Goal: Task Accomplishment & Management: Manage account settings

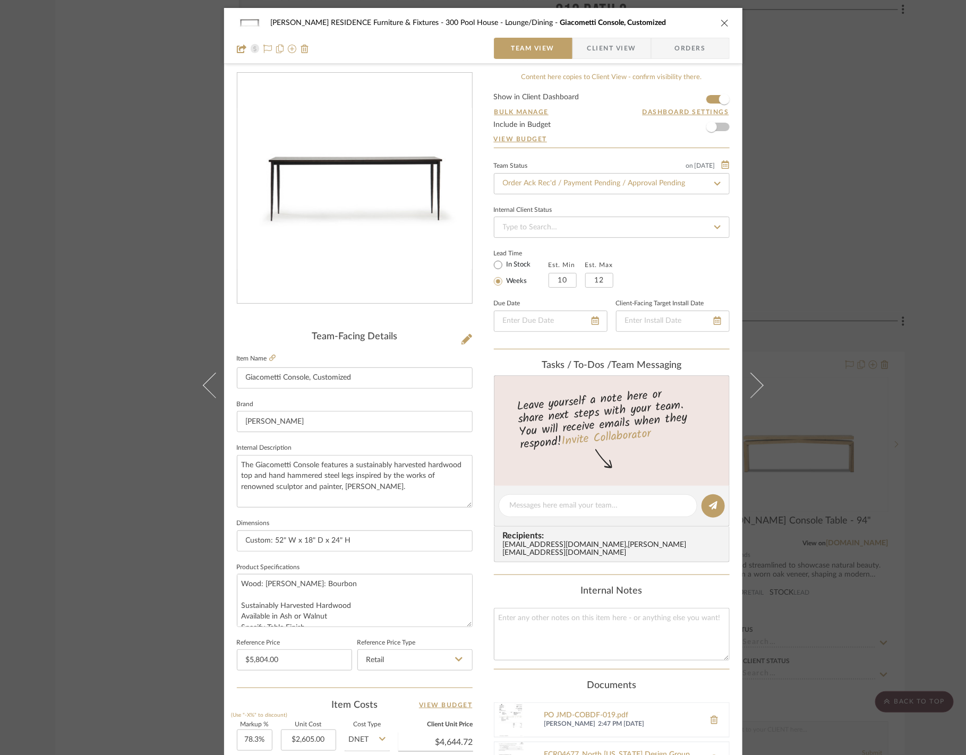
scroll to position [234, 0]
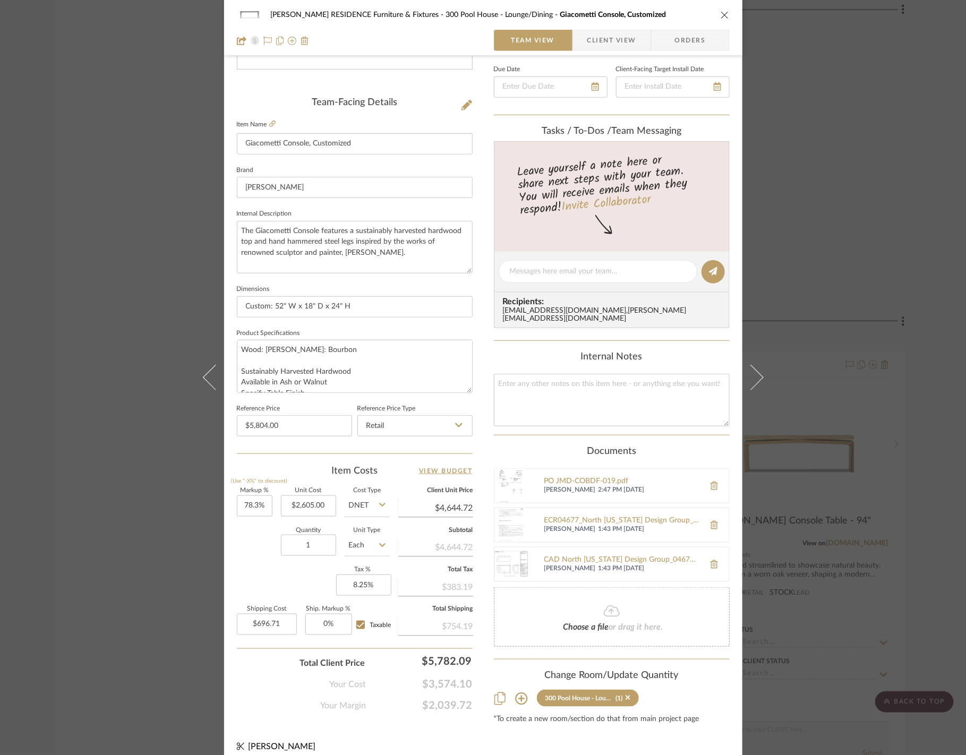
click at [886, 209] on div "[PERSON_NAME] RESIDENCE Furniture & Fixtures 300 Pool House - Lounge/Dining Gia…" at bounding box center [483, 377] width 966 height 755
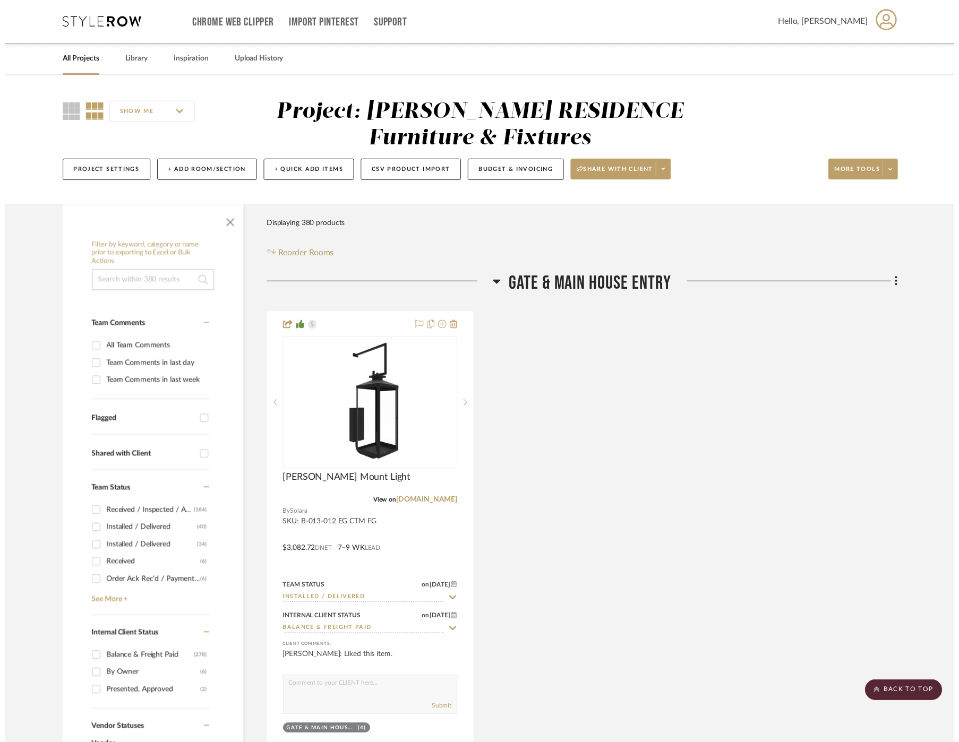
scroll to position [33590, 0]
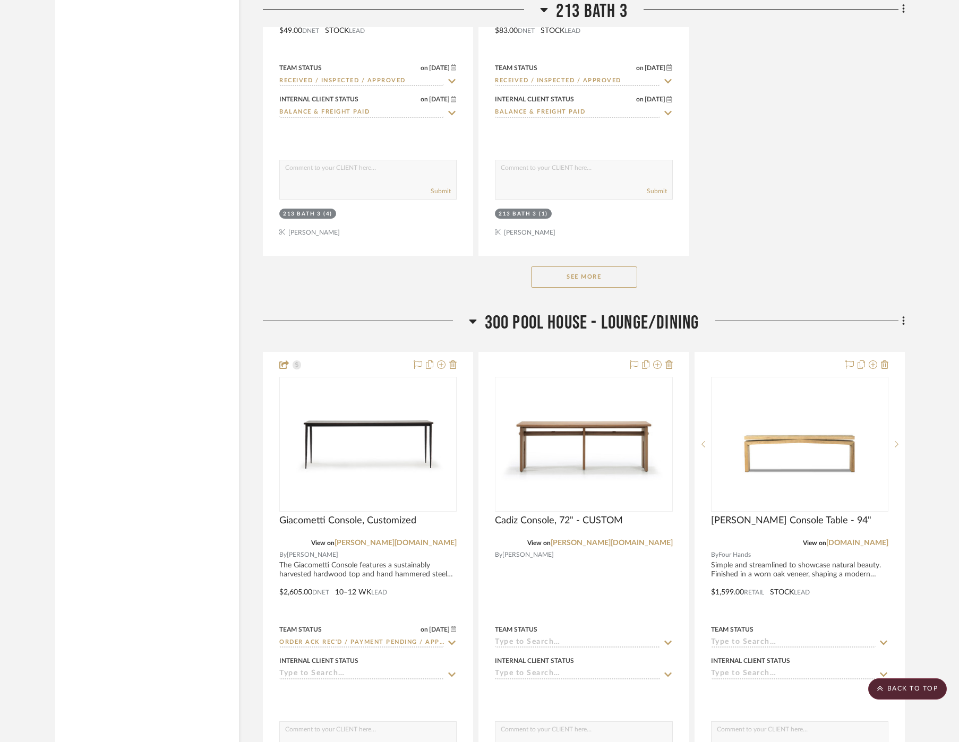
click at [900, 680] on scroll-to-top-button "BACK TO TOP" at bounding box center [907, 688] width 79 height 21
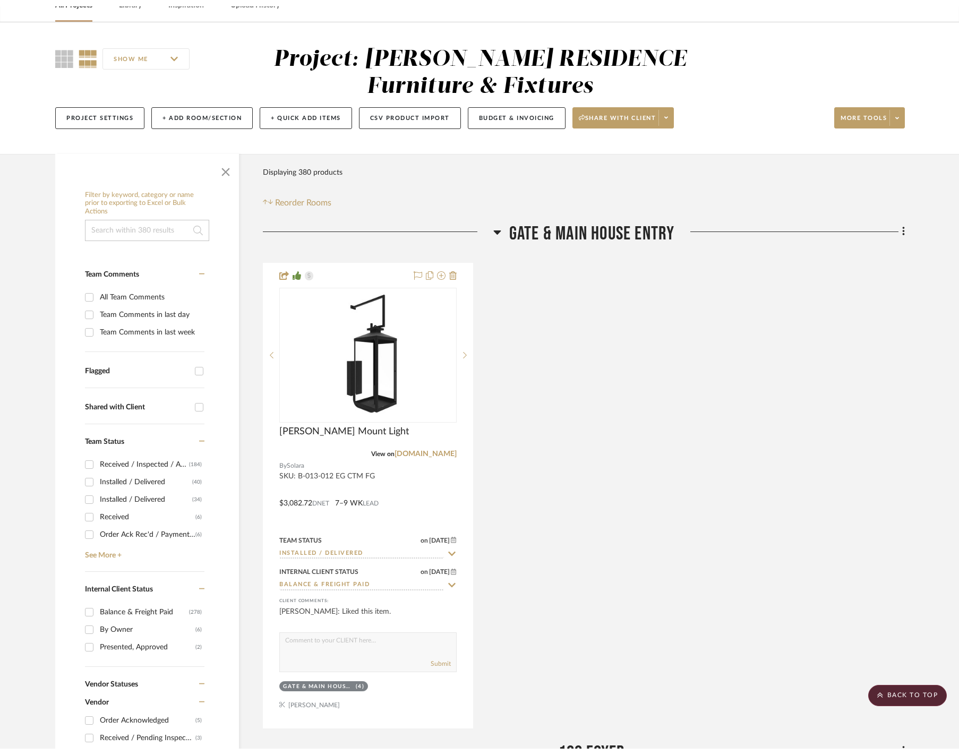
scroll to position [0, 0]
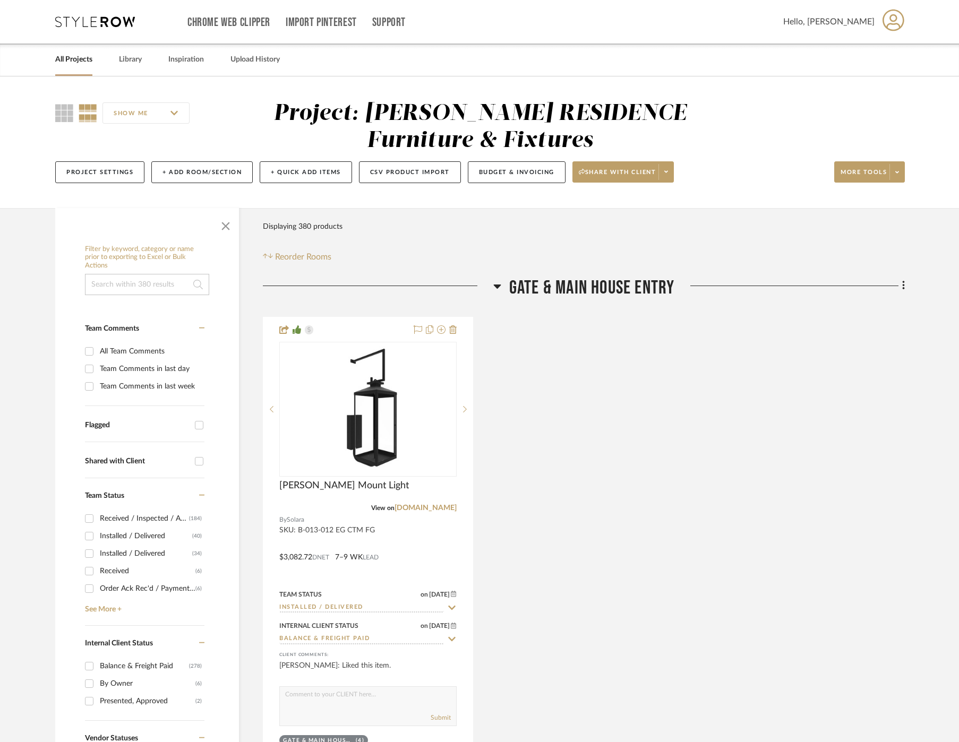
click at [67, 62] on link "All Projects" at bounding box center [73, 60] width 37 height 14
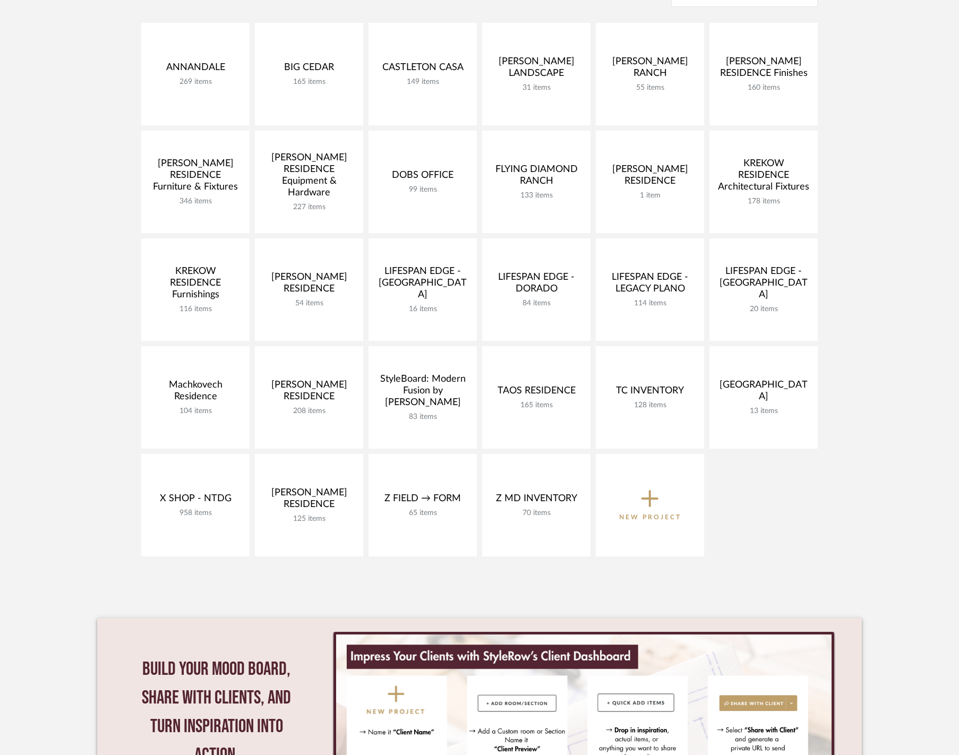
scroll to position [238, 0]
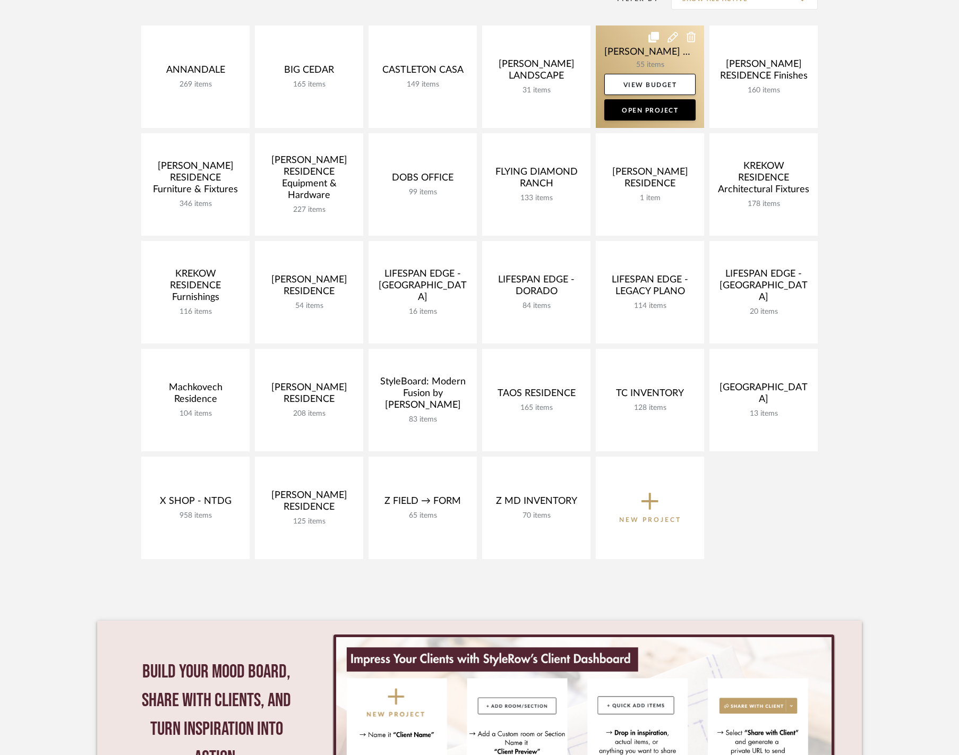
click at [630, 51] on link at bounding box center [650, 76] width 108 height 102
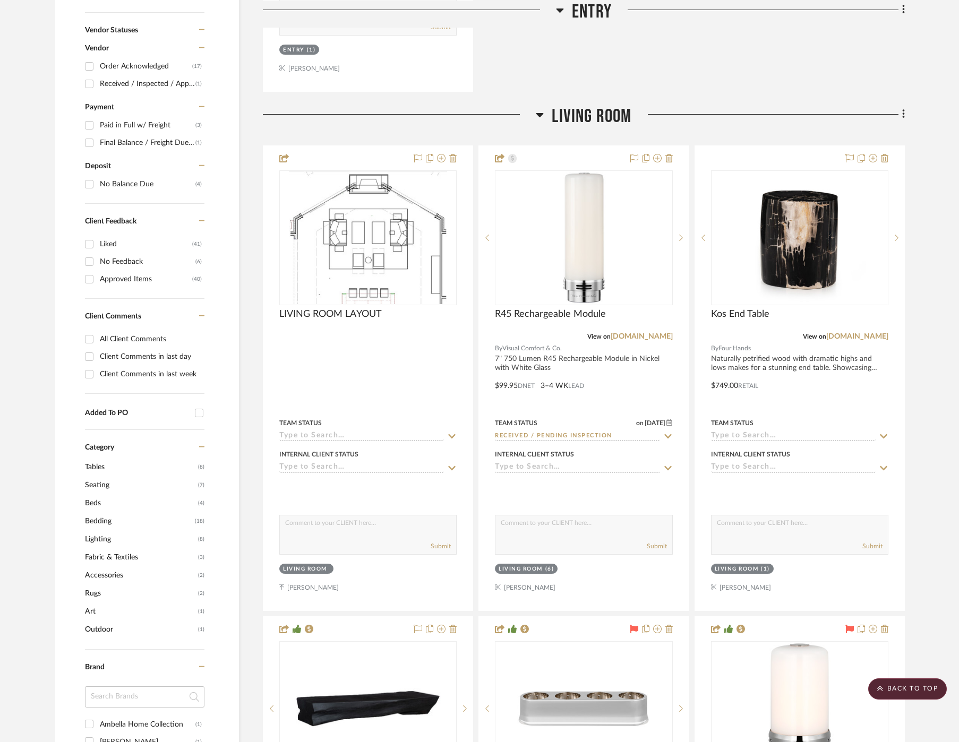
scroll to position [684, 0]
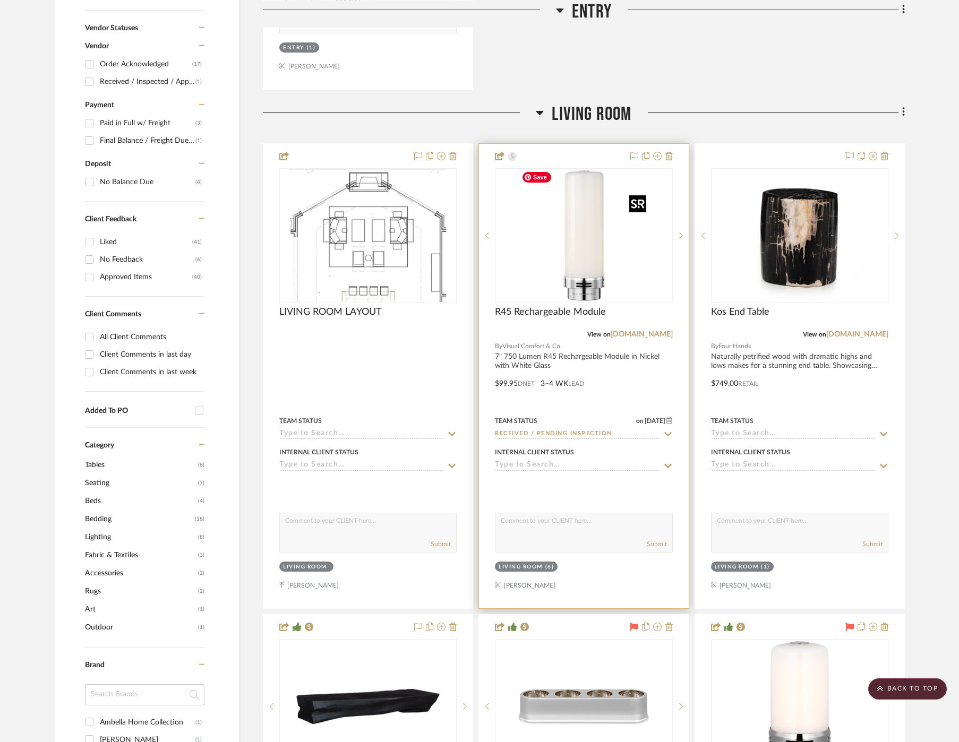
click at [545, 233] on img "0" at bounding box center [583, 235] width 133 height 133
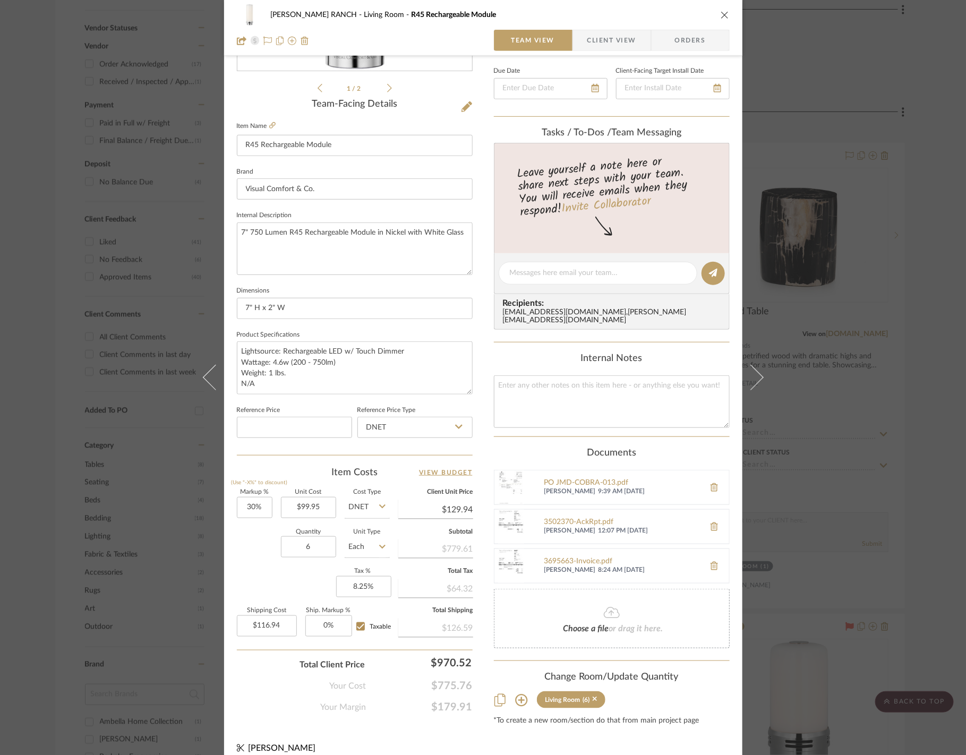
scroll to position [37, 0]
click at [836, 324] on div "[PERSON_NAME] RANCH Living Room R45 Rechargeable Module Team View Client View O…" at bounding box center [483, 377] width 966 height 755
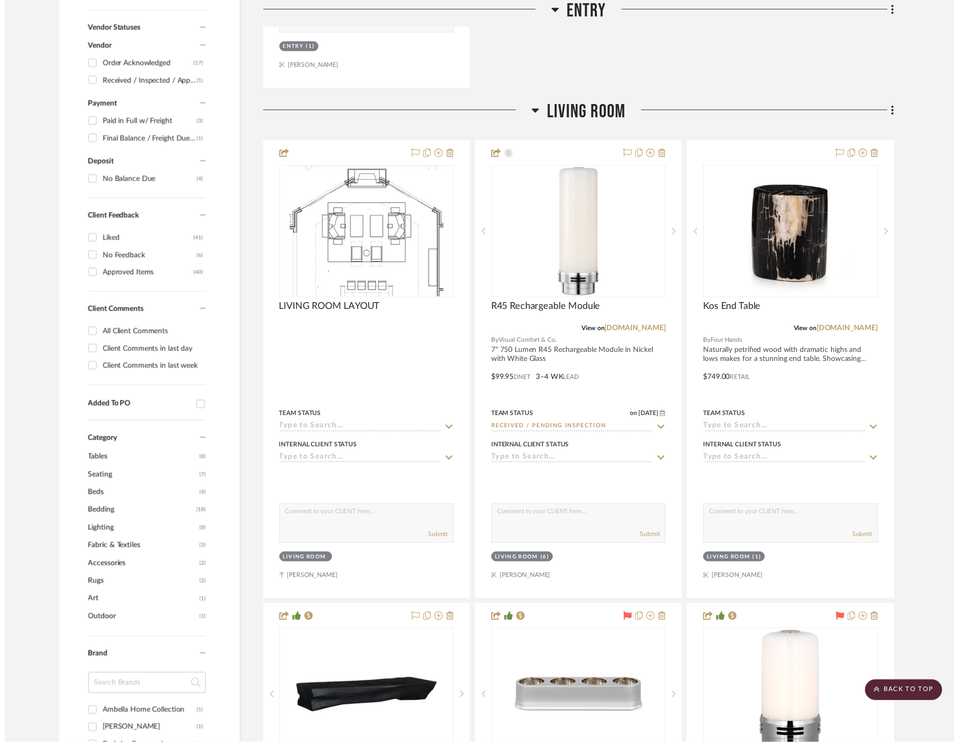
scroll to position [684, 0]
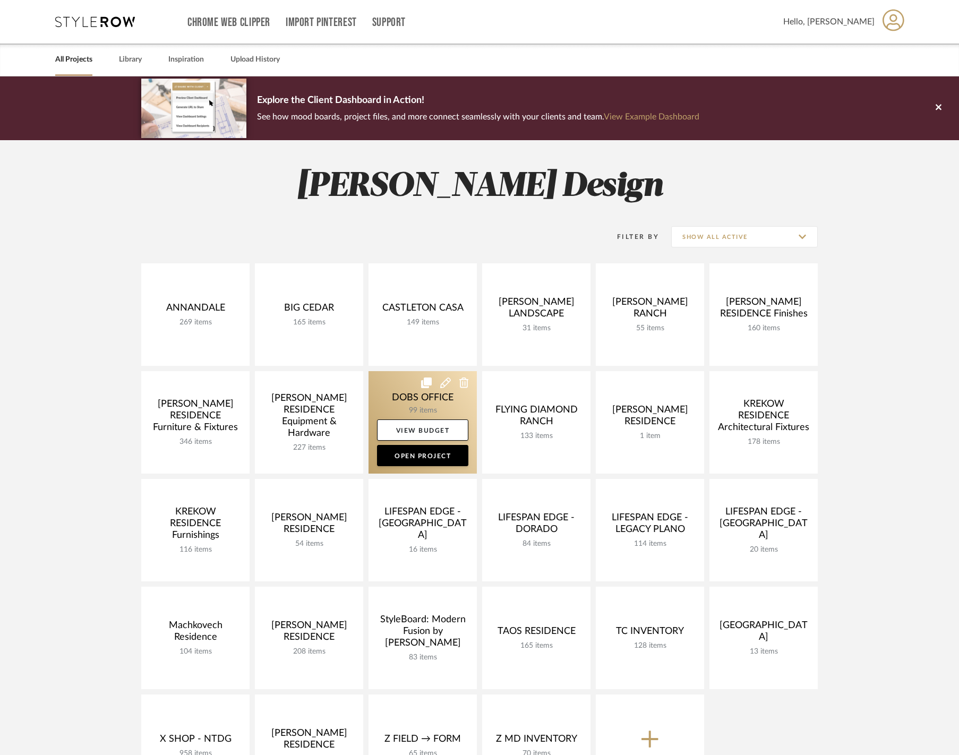
click at [398, 401] on link at bounding box center [422, 422] width 108 height 102
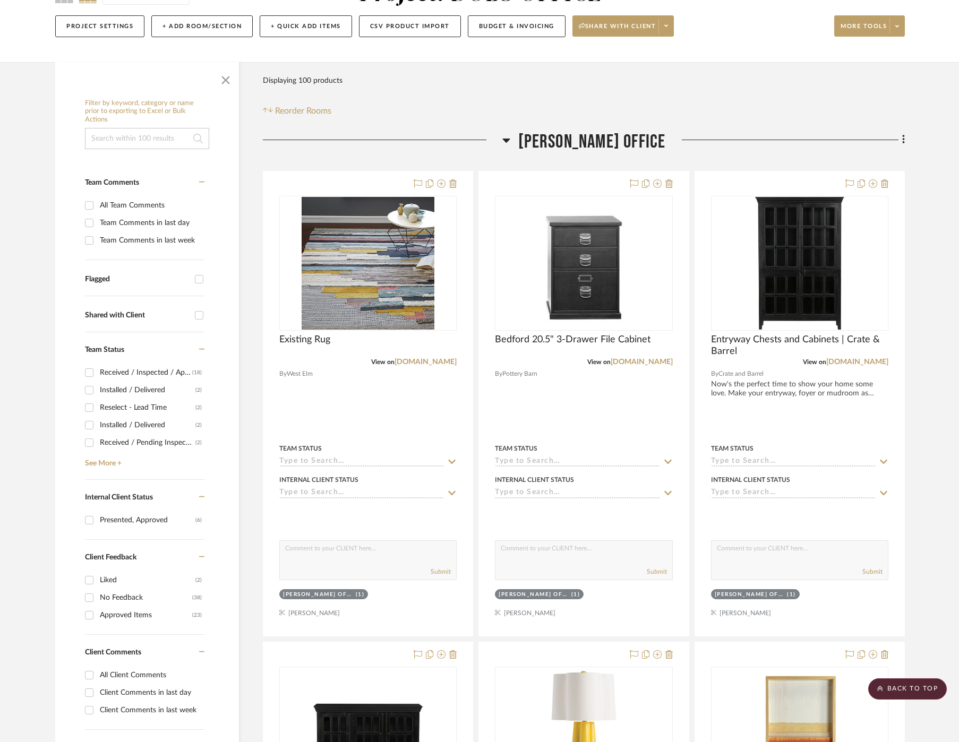
scroll to position [111, 5]
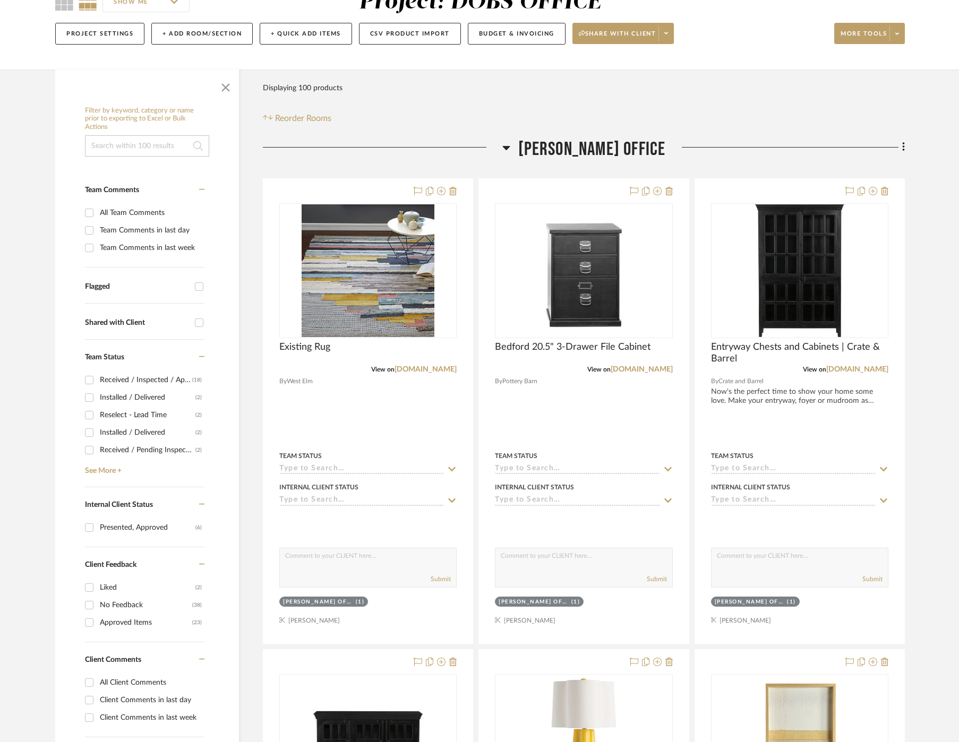
click at [157, 381] on div "Received / Inspected / Approved" at bounding box center [146, 380] width 92 height 17
click at [98, 381] on input "Received / Inspected / Approved (18)" at bounding box center [89, 380] width 17 height 17
checkbox input "true"
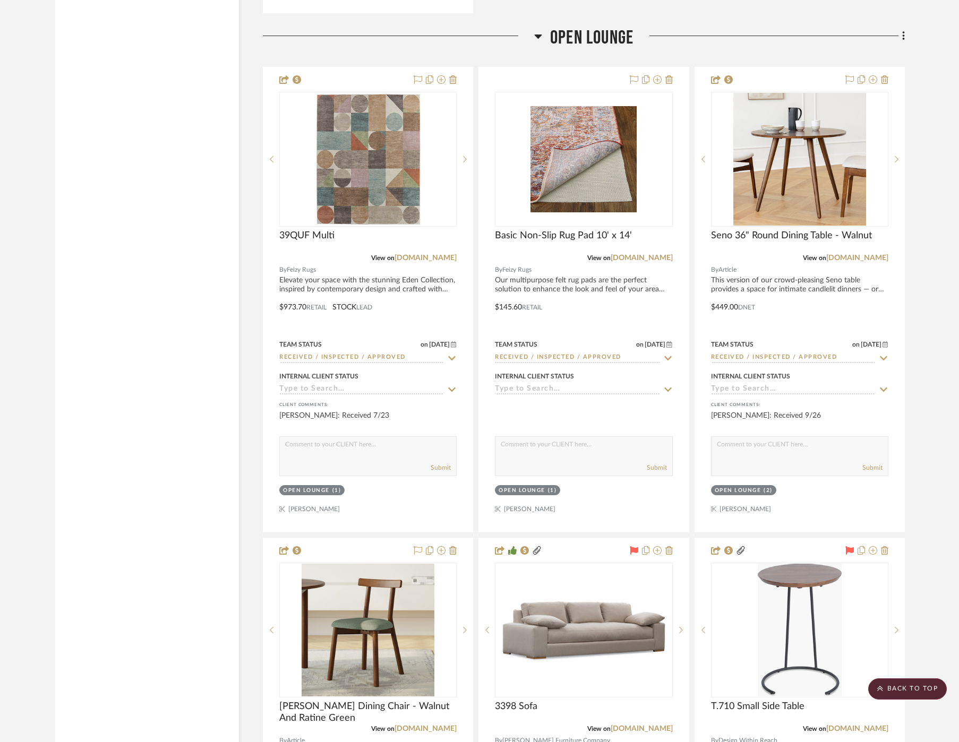
scroll to position [2322, 2]
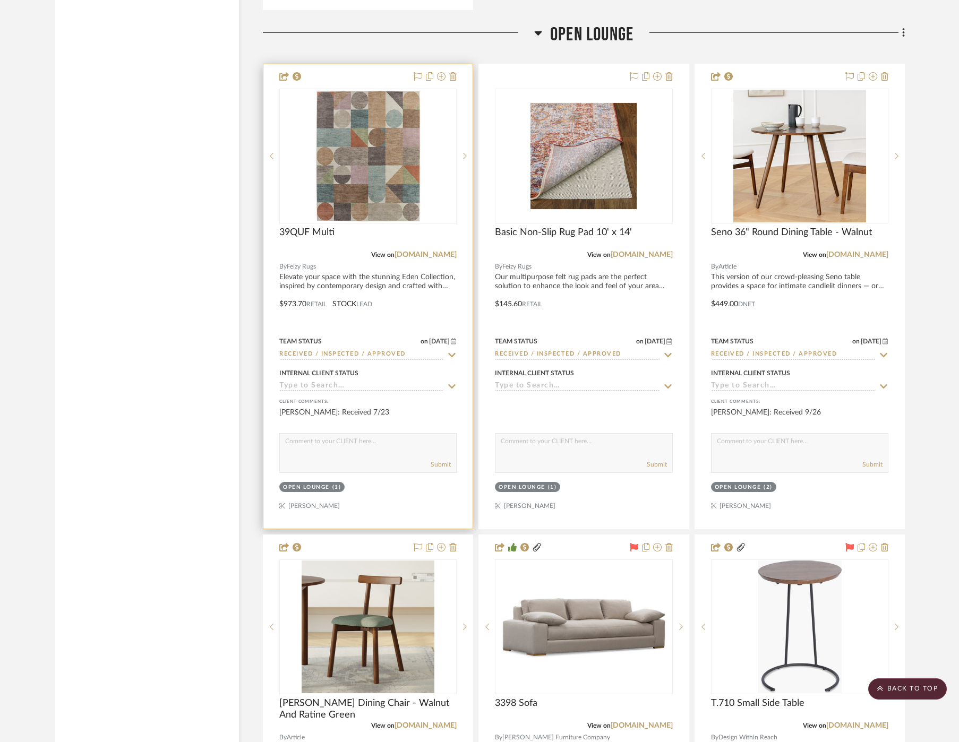
click at [410, 71] on div at bounding box center [433, 77] width 47 height 13
click at [415, 72] on icon at bounding box center [418, 76] width 8 height 8
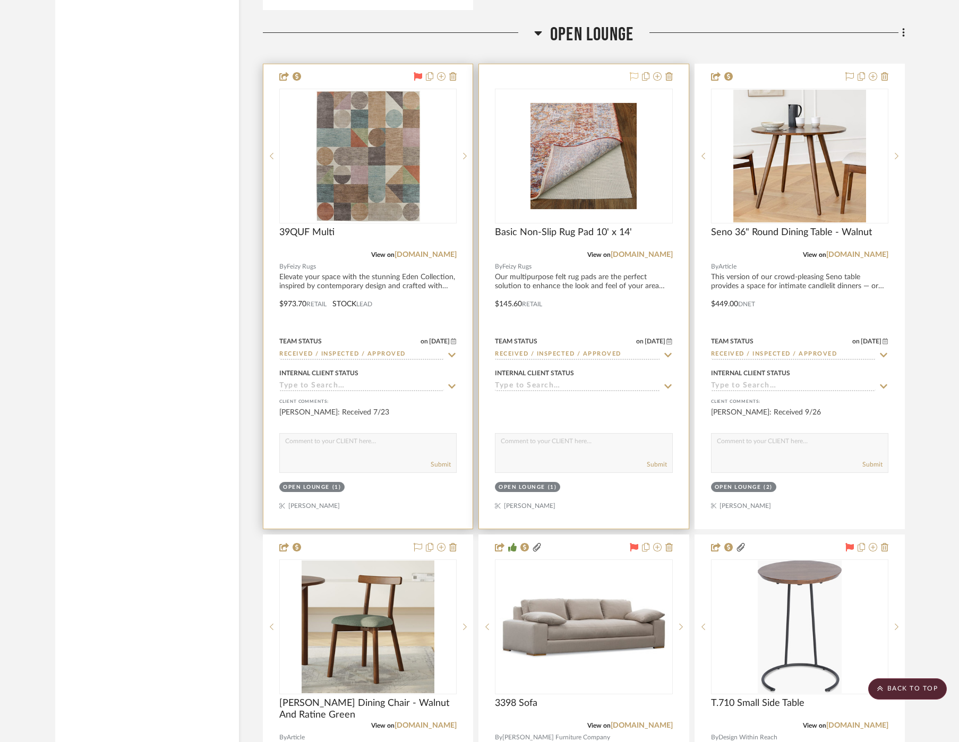
click at [630, 72] on icon at bounding box center [634, 76] width 8 height 8
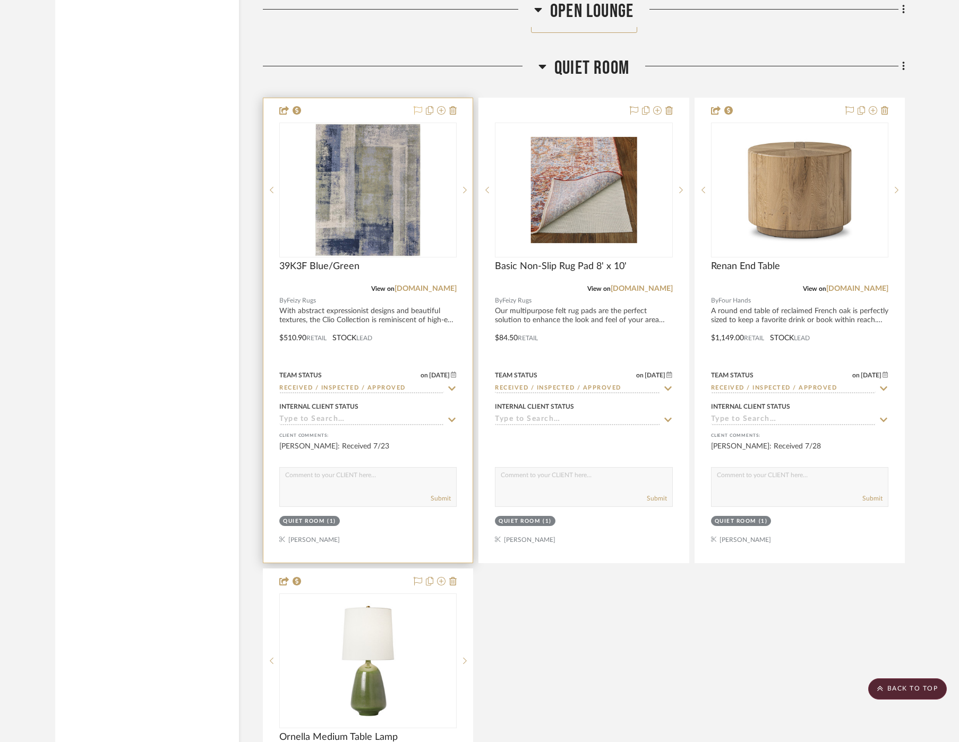
scroll to position [3776, 3]
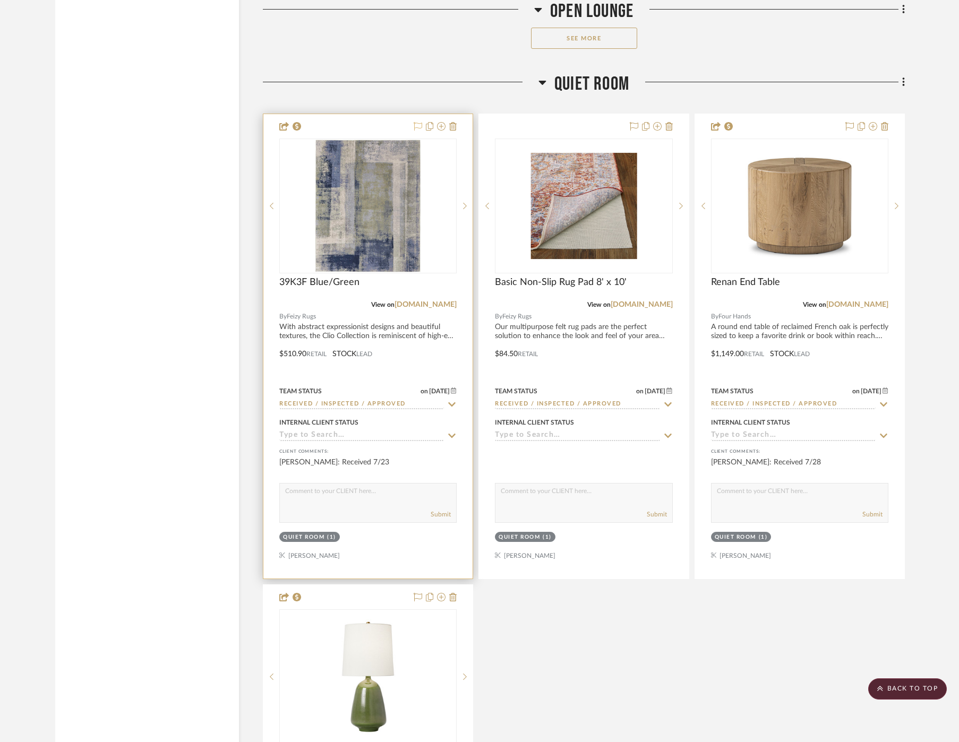
click at [414, 122] on icon at bounding box center [418, 126] width 8 height 8
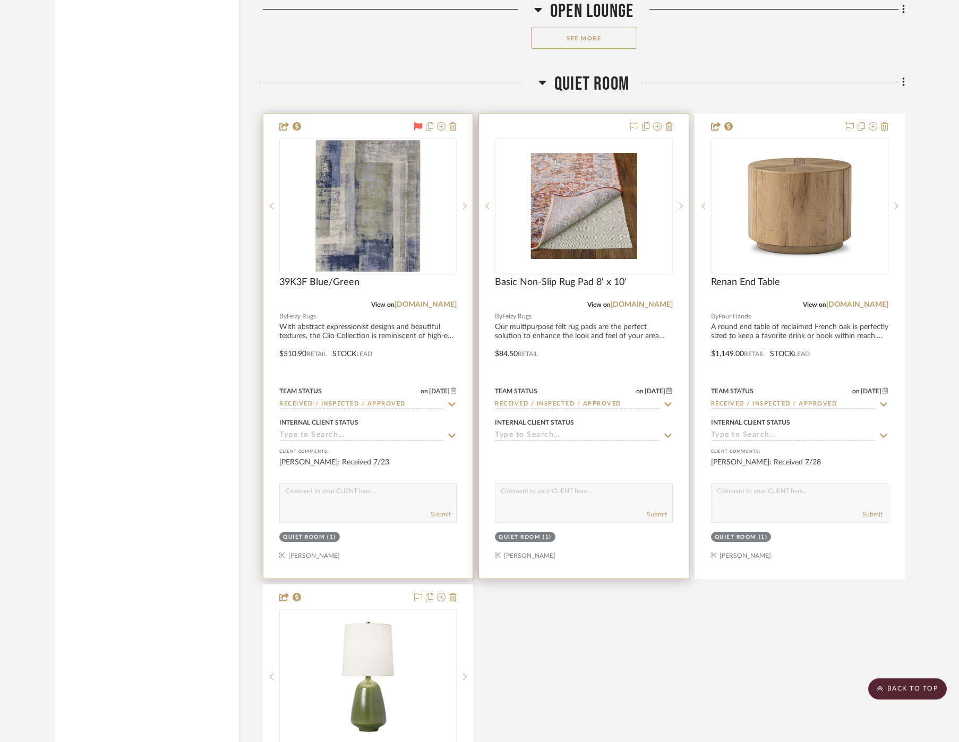
click at [631, 122] on icon at bounding box center [634, 126] width 8 height 8
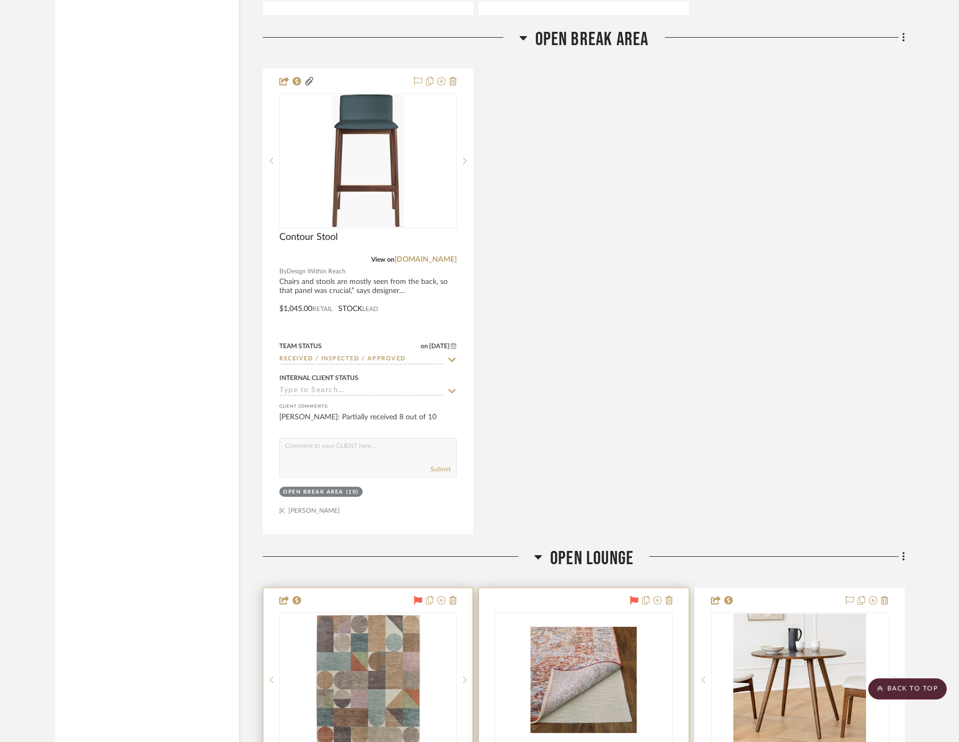
scroll to position [1793, 3]
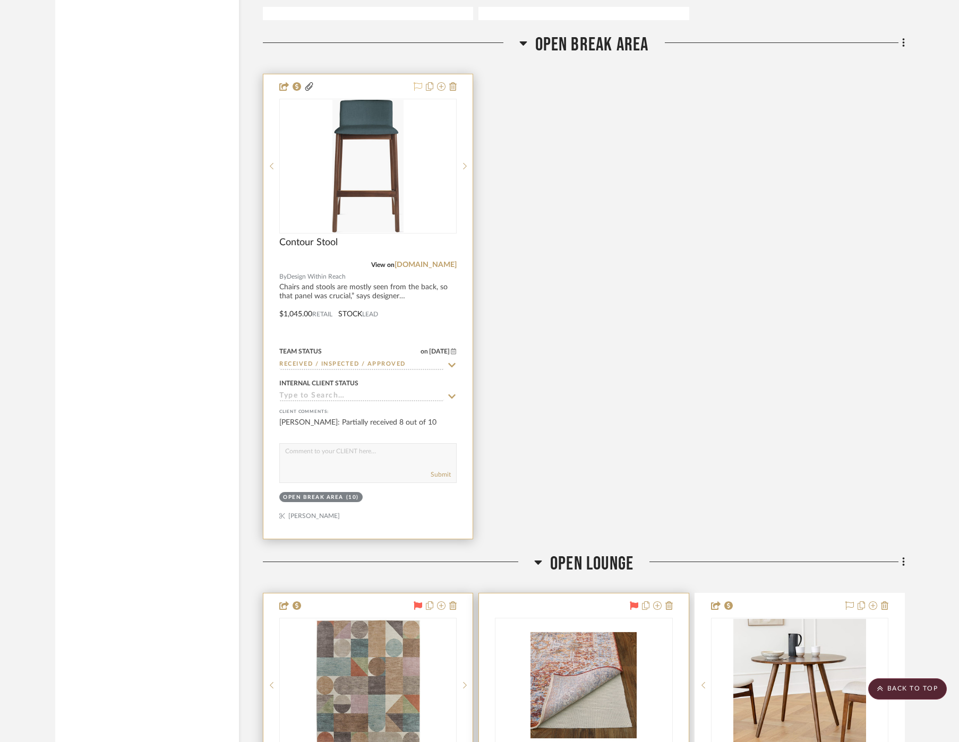
click at [414, 83] on icon at bounding box center [418, 86] width 8 height 8
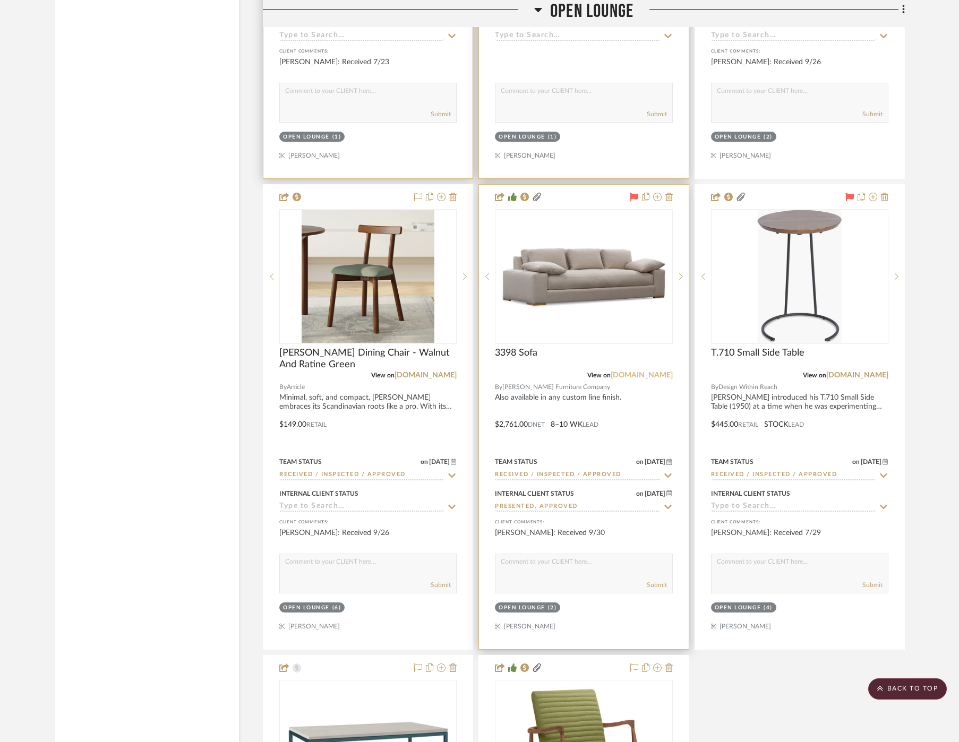
scroll to position [2641, 3]
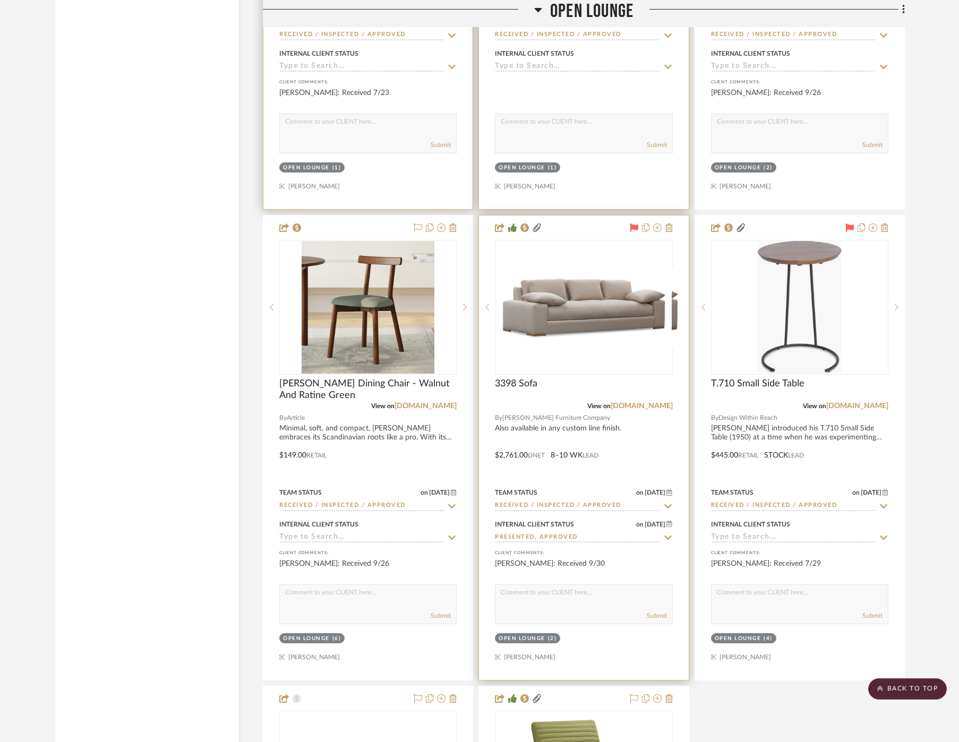
click at [630, 223] on icon at bounding box center [634, 227] width 8 height 8
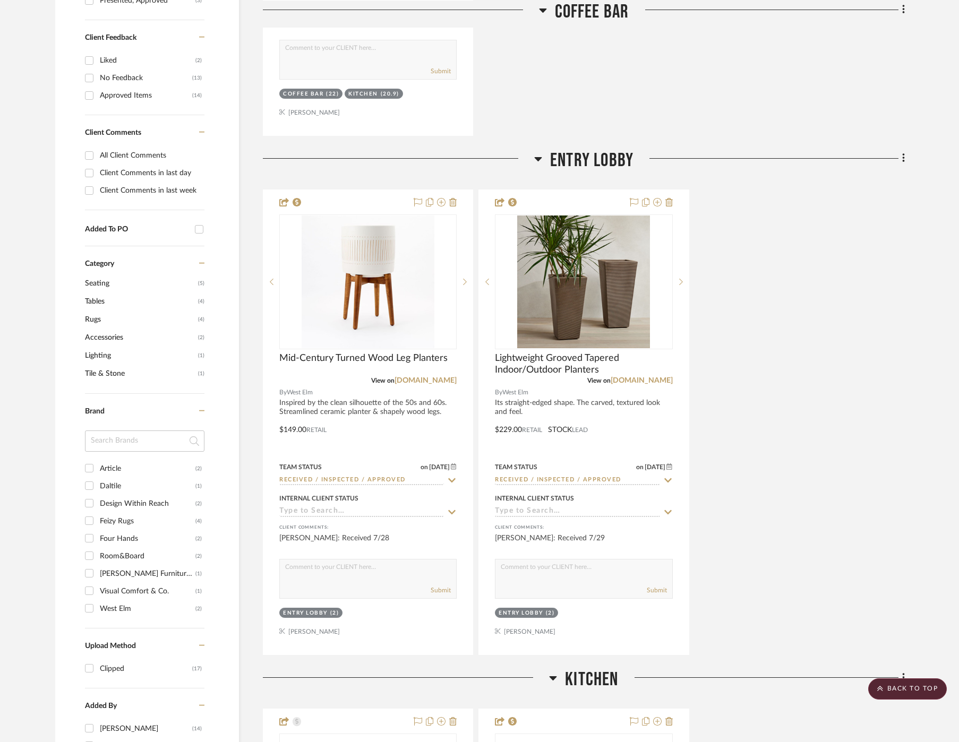
scroll to position [616, 3]
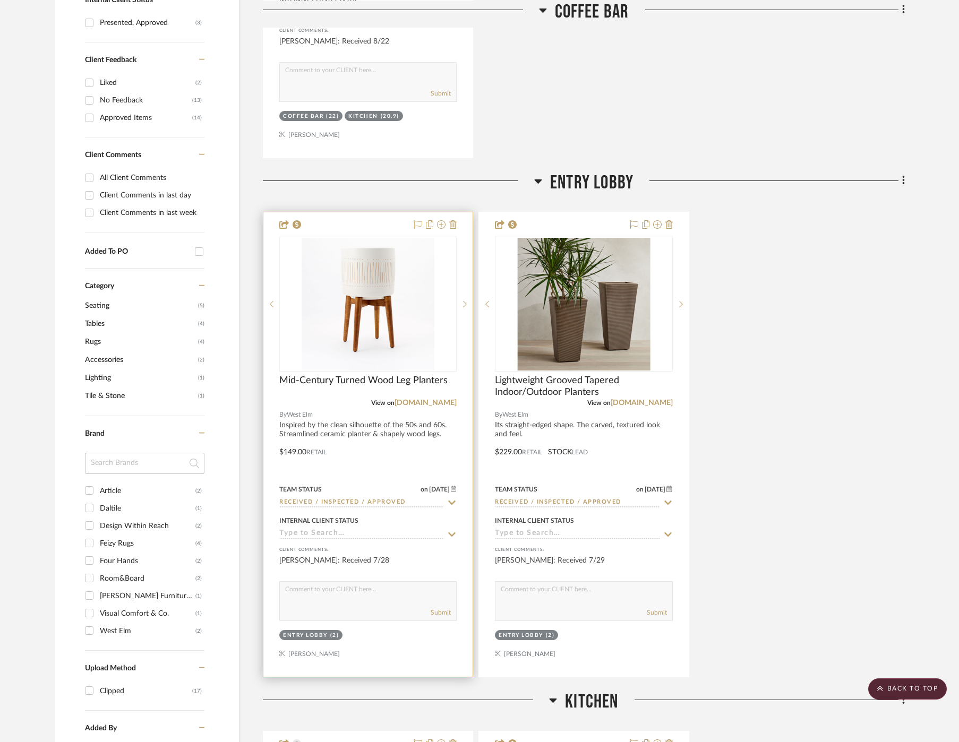
click at [414, 220] on icon at bounding box center [418, 224] width 8 height 8
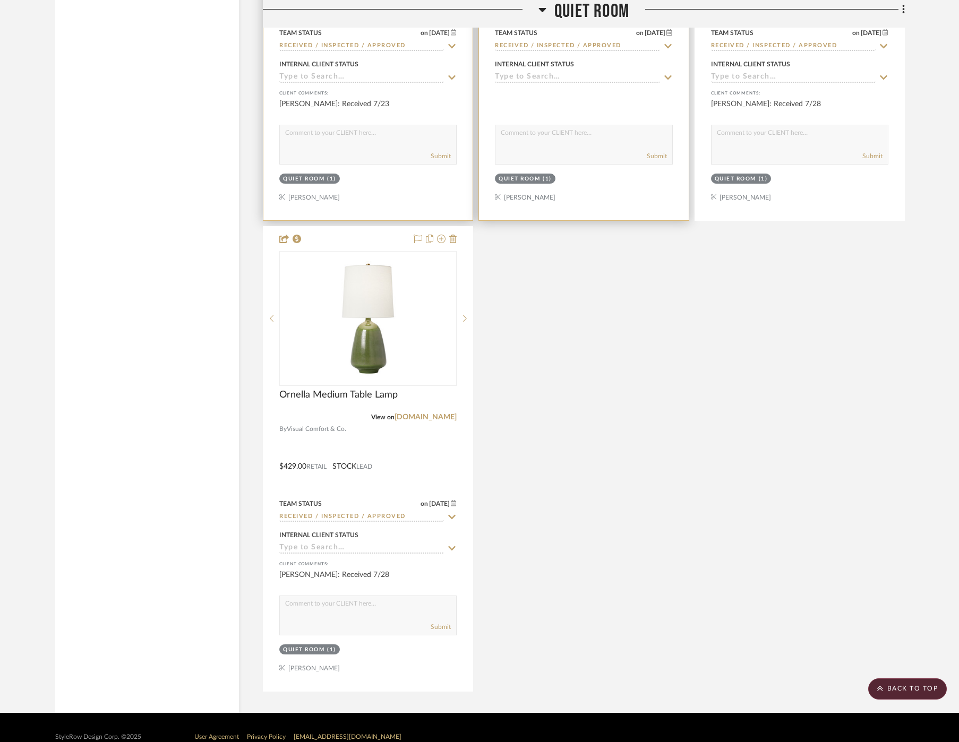
scroll to position [4138, 2]
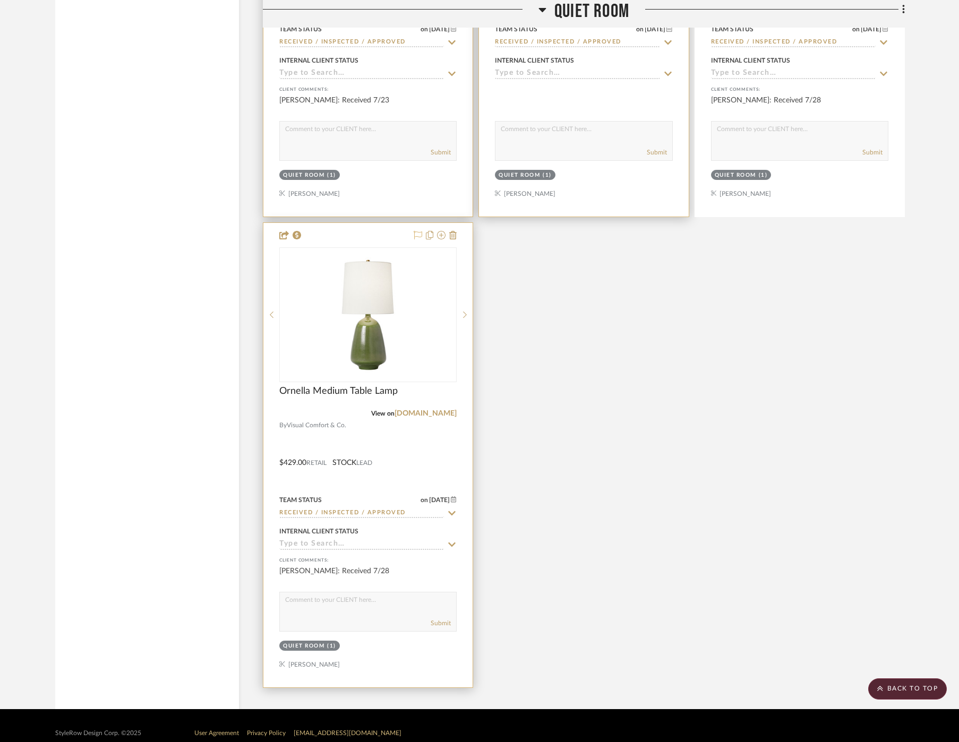
click at [418, 231] on icon at bounding box center [418, 235] width 8 height 8
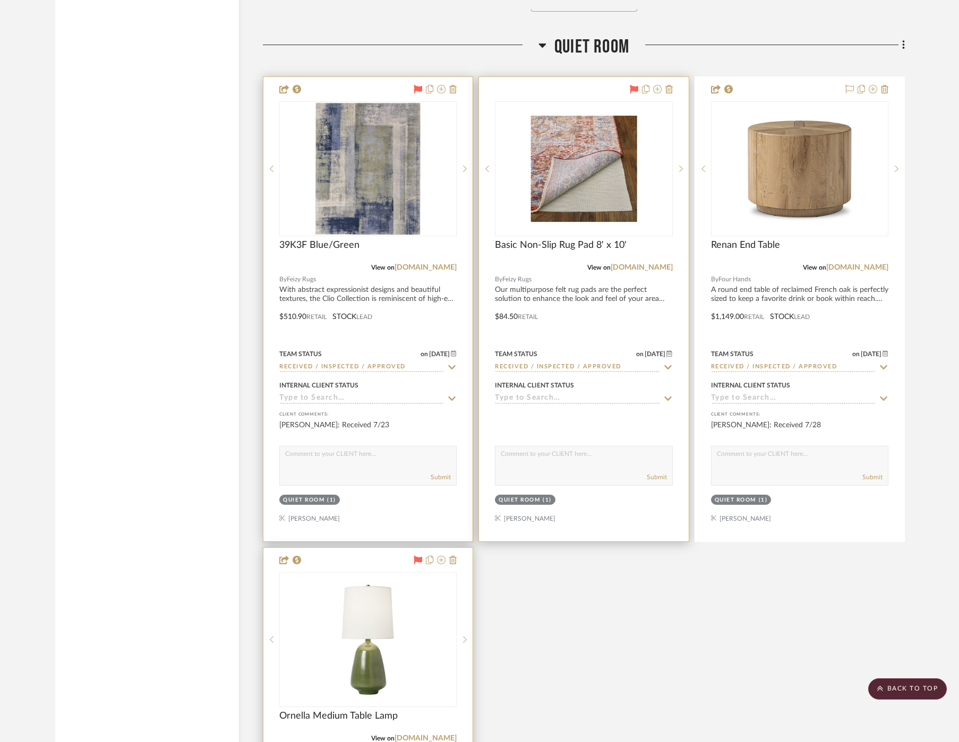
scroll to position [3664, 2]
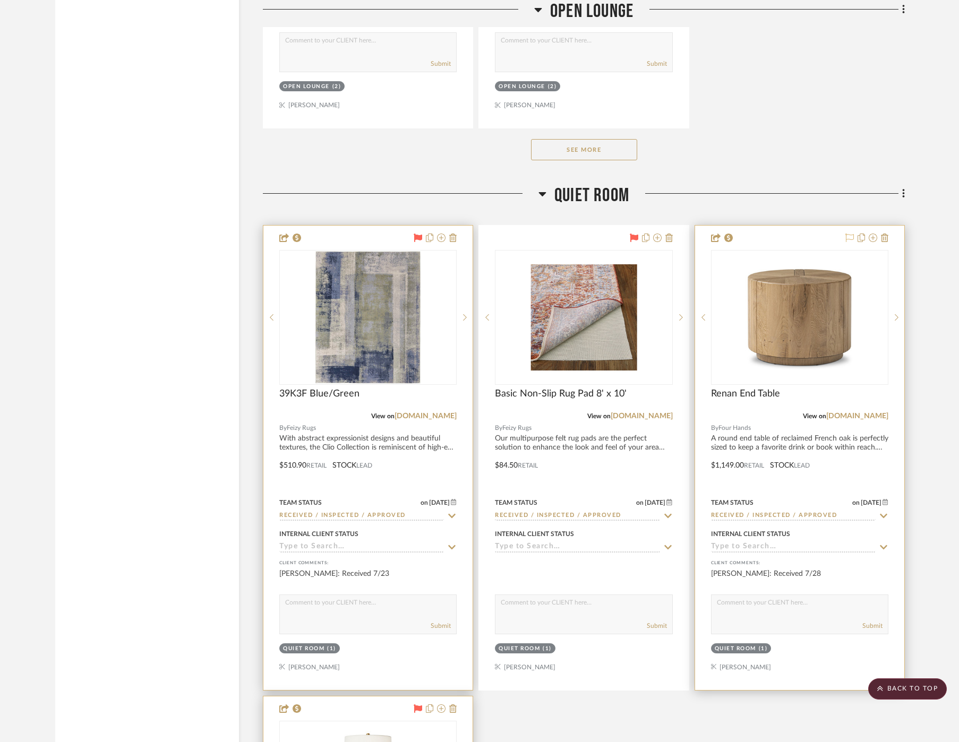
click at [847, 234] on icon at bounding box center [849, 238] width 8 height 8
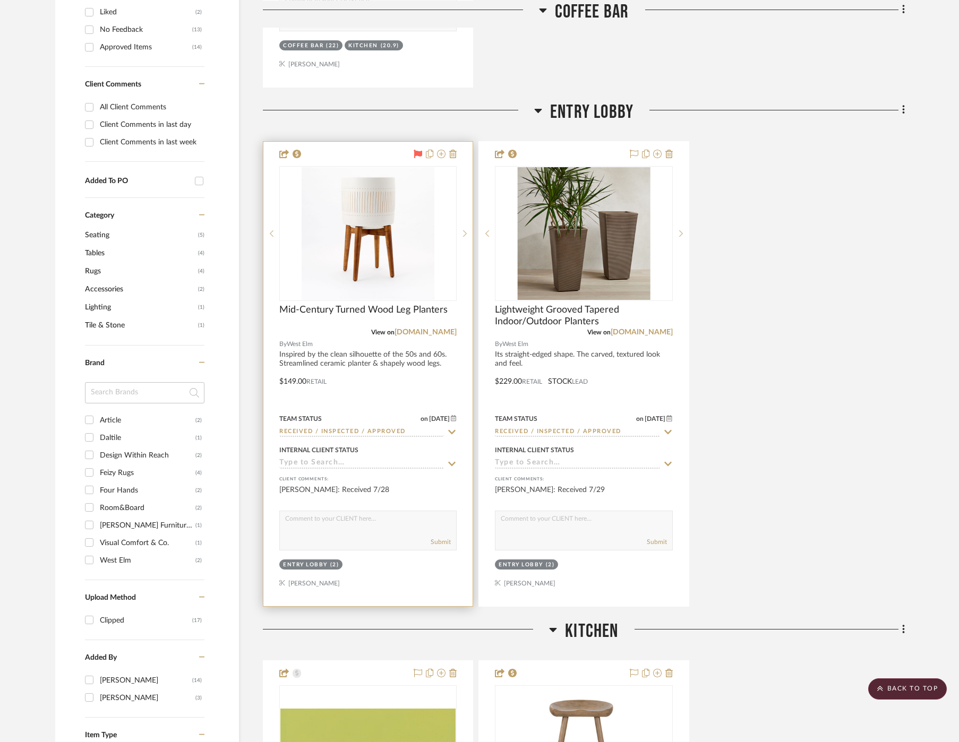
scroll to position [733, 2]
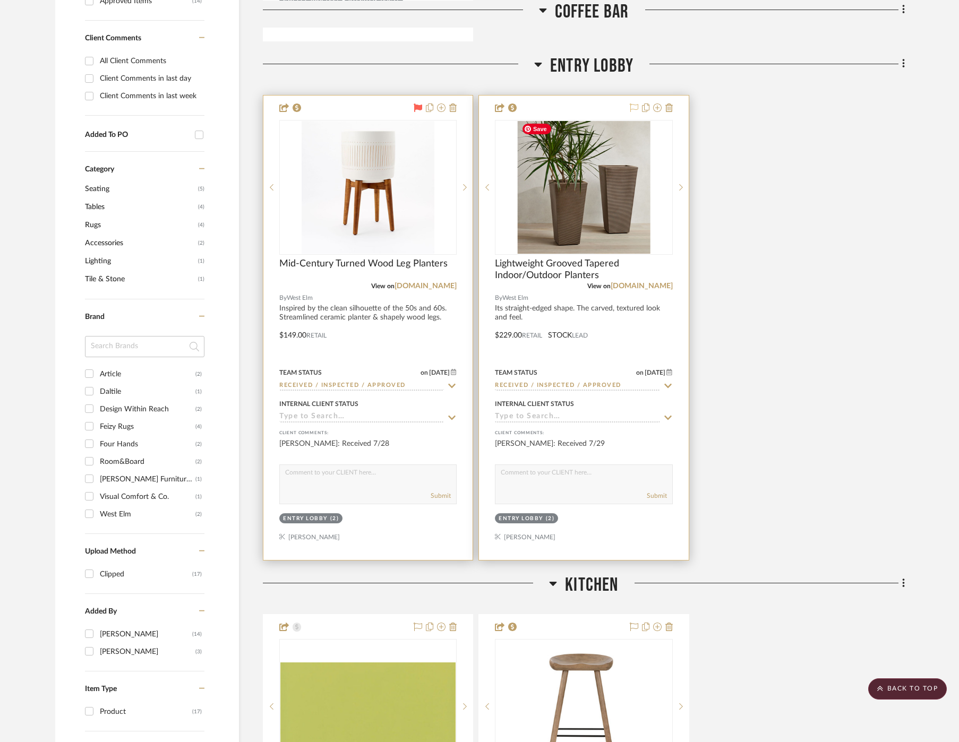
click at [632, 104] on icon at bounding box center [634, 108] width 8 height 8
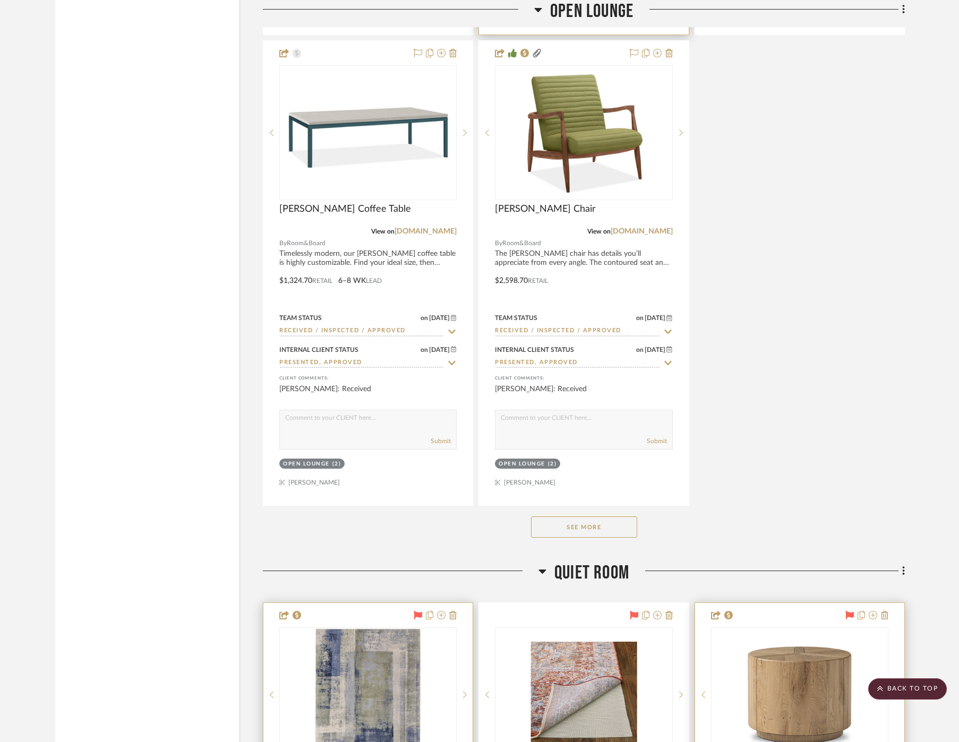
scroll to position [3288, 2]
click at [609, 516] on button "See More" at bounding box center [584, 525] width 106 height 21
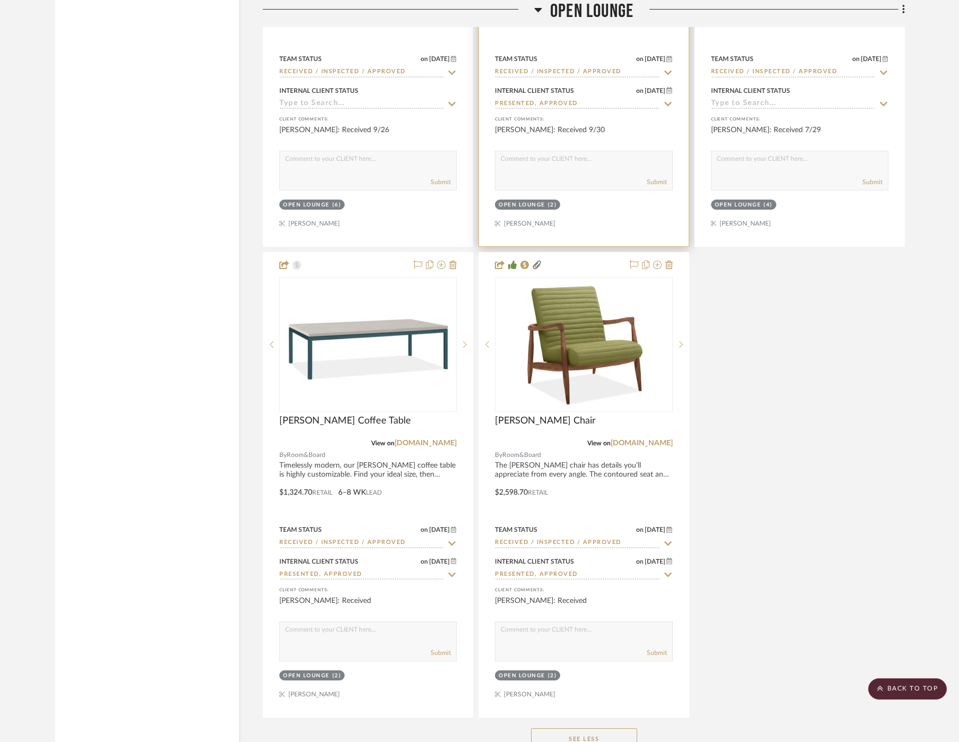
scroll to position [3084, 2]
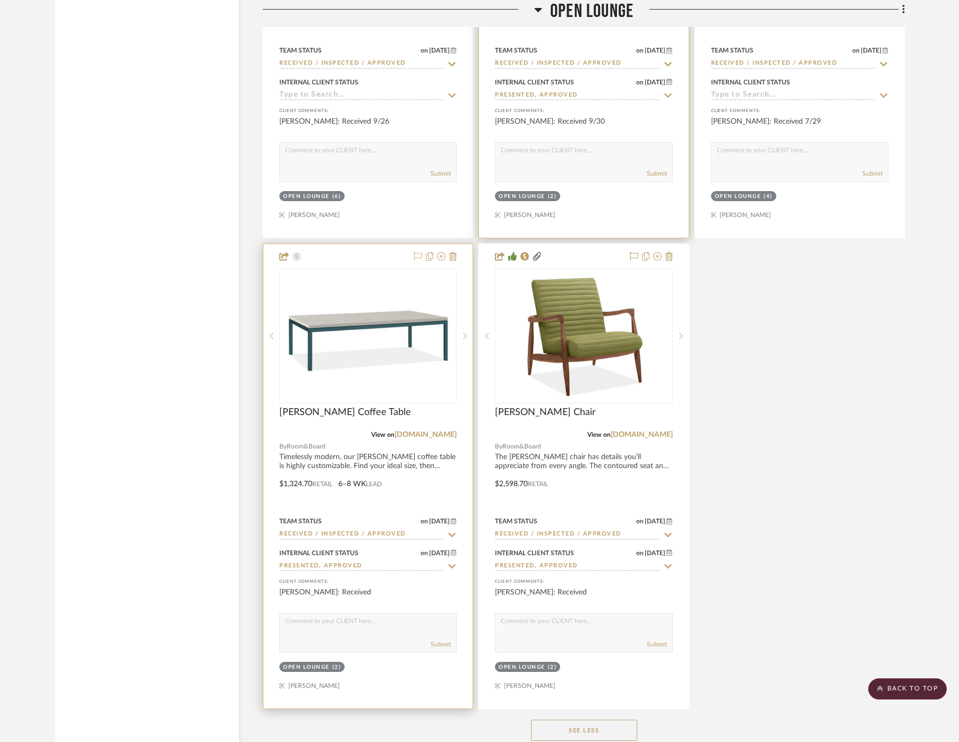
click at [415, 252] on icon at bounding box center [418, 256] width 8 height 8
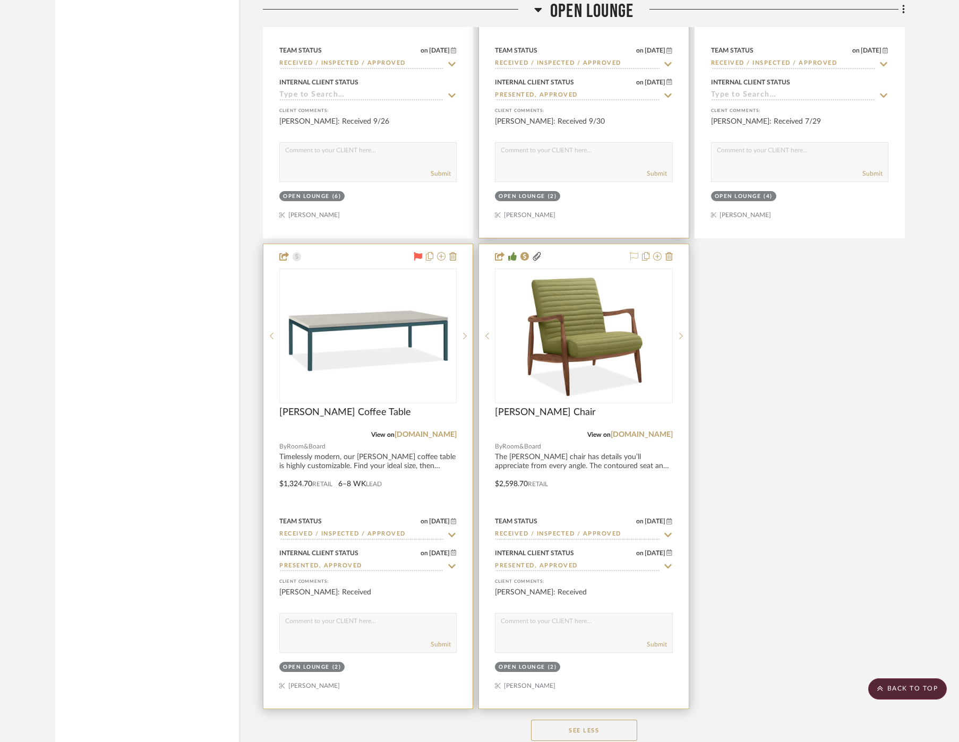
click at [633, 252] on icon at bounding box center [634, 256] width 8 height 8
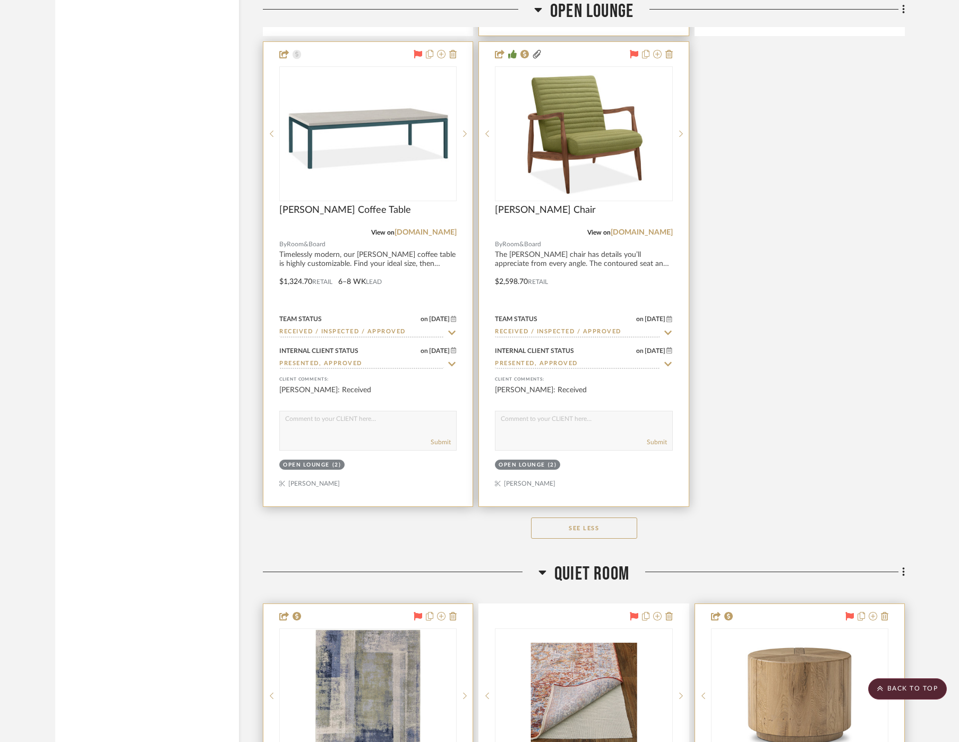
scroll to position [2775, 2]
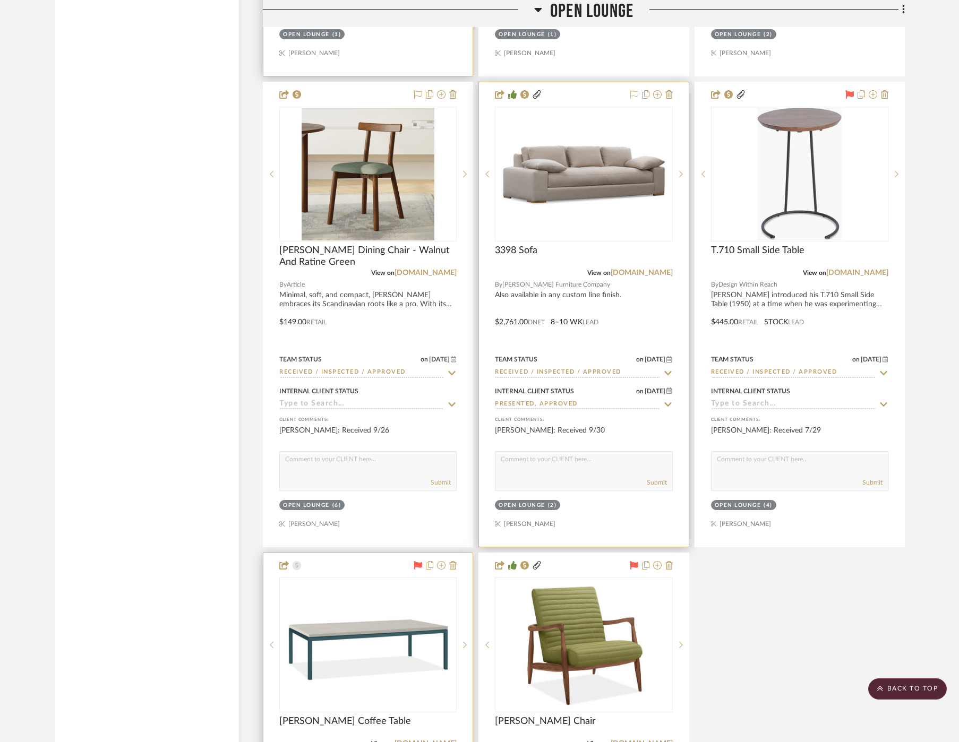
click at [630, 90] on icon at bounding box center [634, 94] width 8 height 8
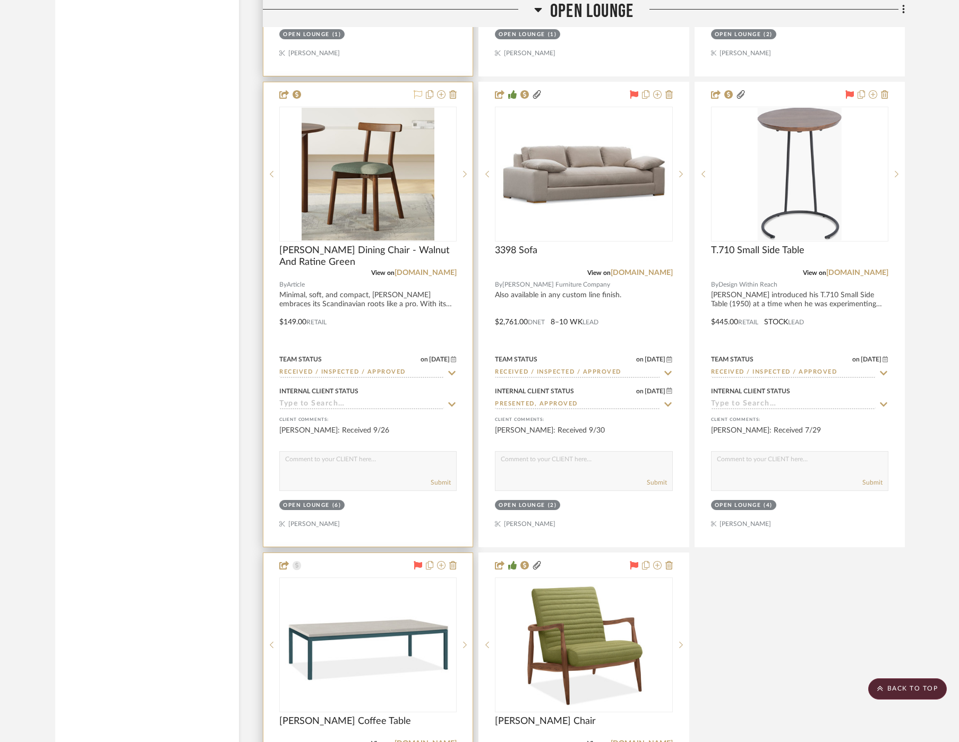
click at [414, 90] on icon at bounding box center [418, 94] width 8 height 8
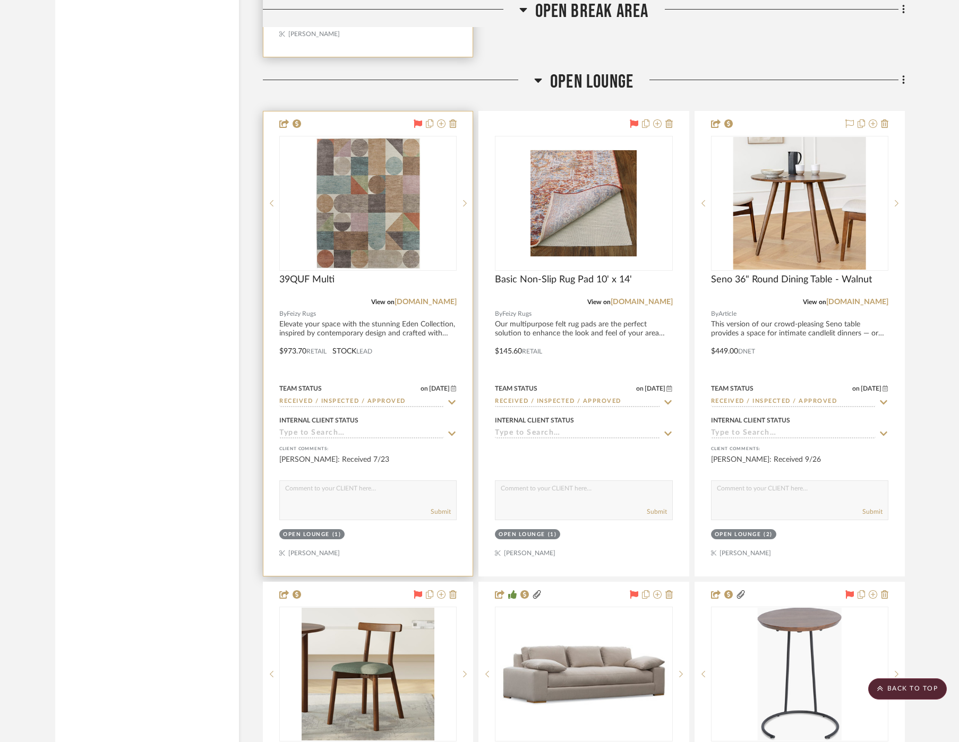
scroll to position [2275, 49]
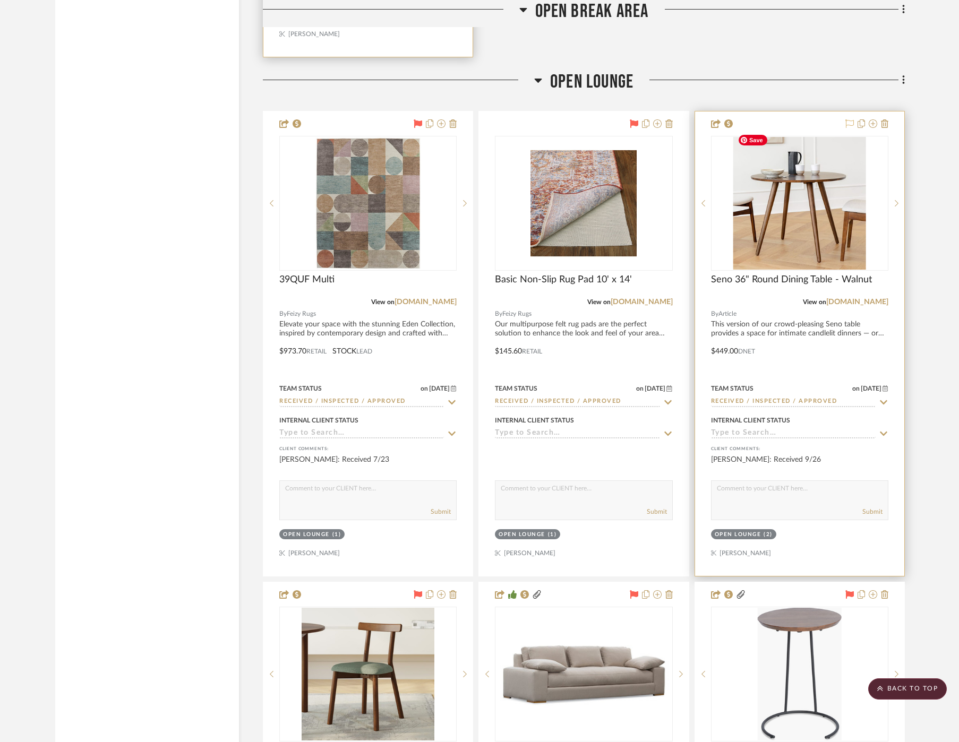
click at [845, 119] on icon at bounding box center [849, 123] width 8 height 8
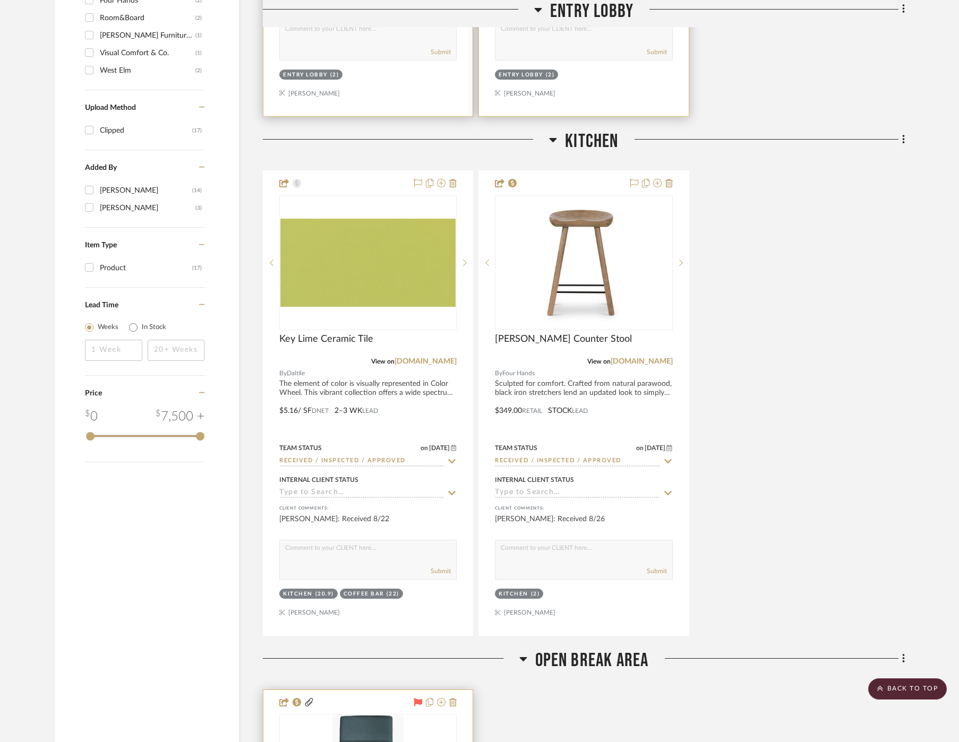
scroll to position [1197, 47]
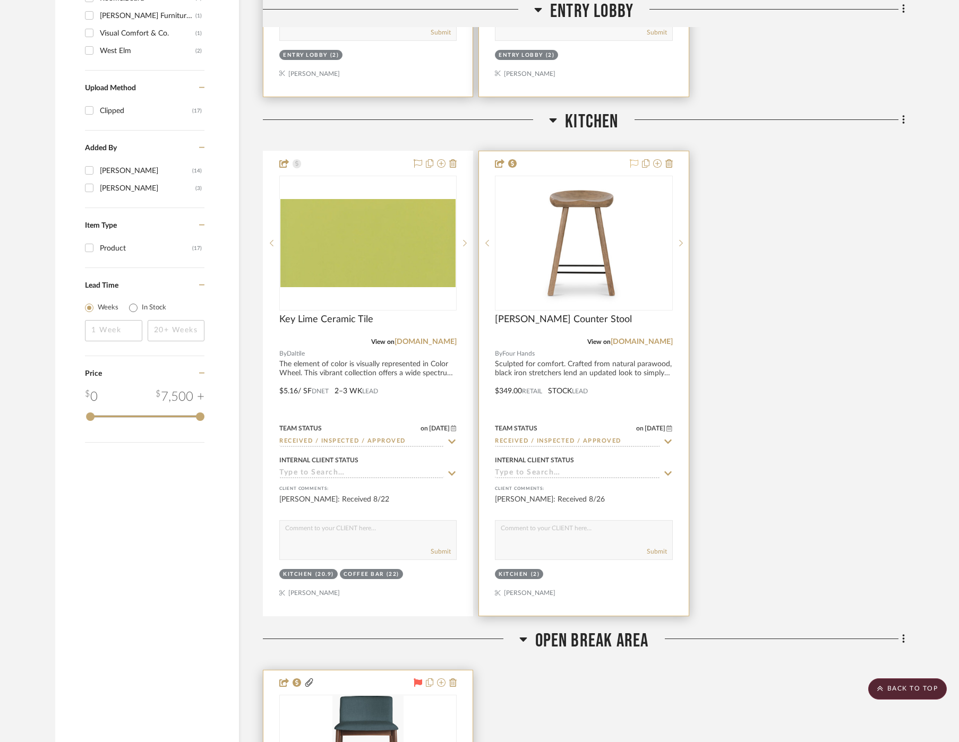
click at [630, 159] on icon at bounding box center [634, 163] width 8 height 8
click at [804, 237] on div "Key Lime Ceramic Tile View on daltile.com By Daltile The element of color is vi…" at bounding box center [584, 384] width 642 height 466
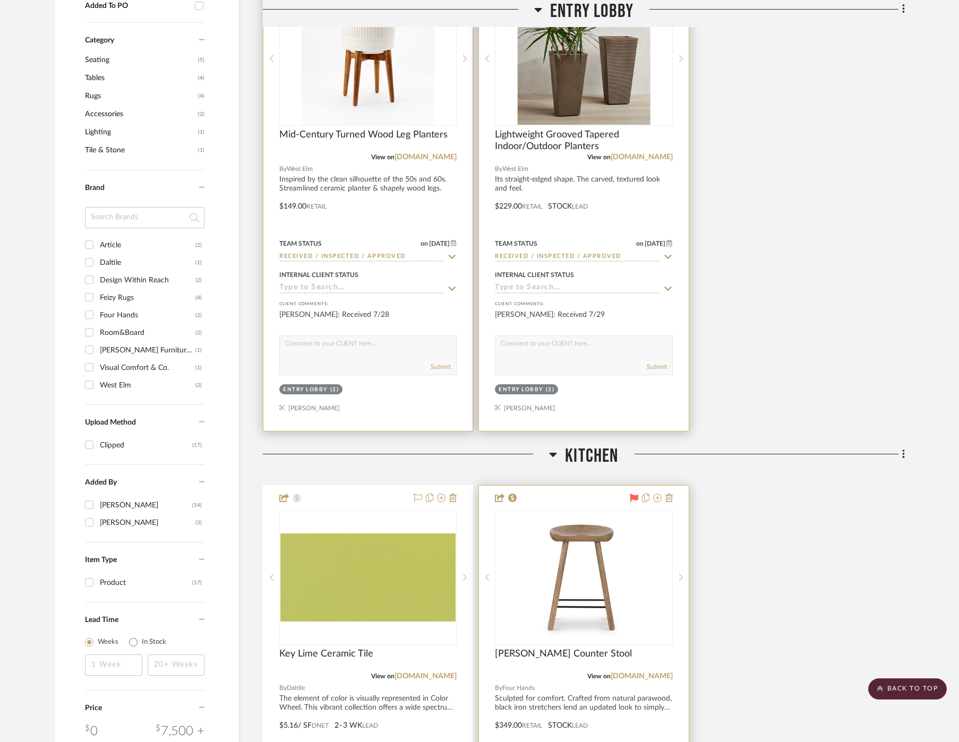
scroll to position [811, 47]
